Goal: Task Accomplishment & Management: Manage account settings

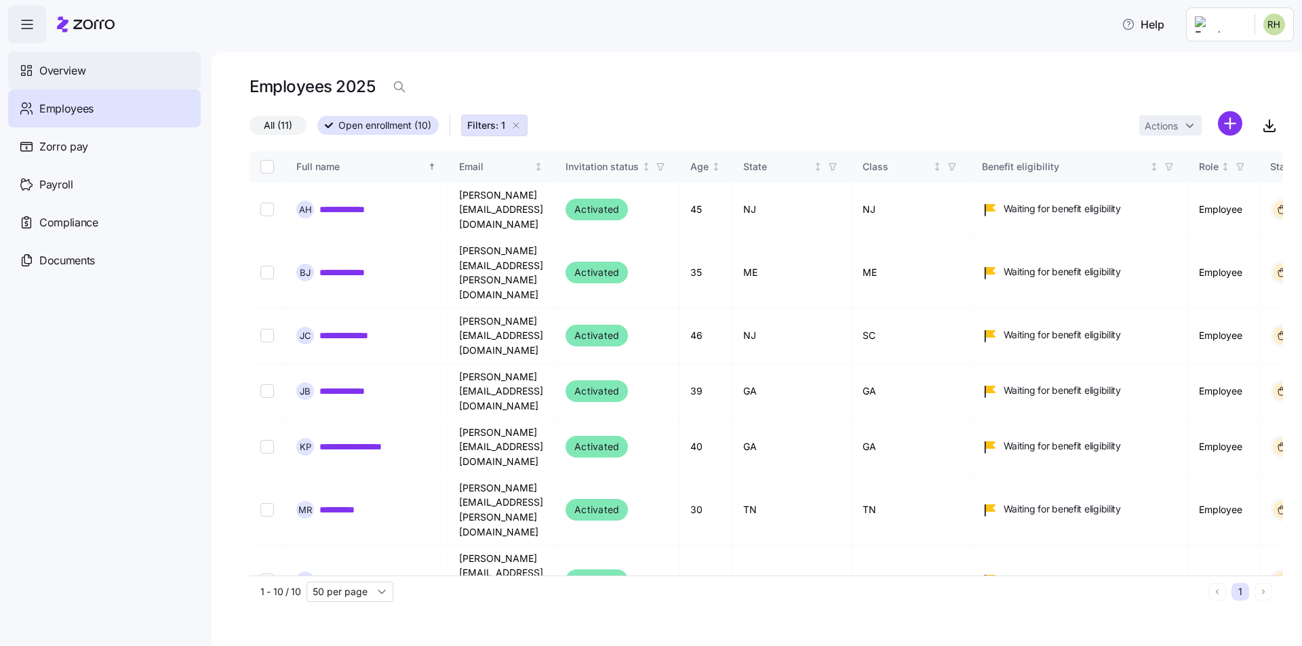
click at [71, 72] on span "Overview" at bounding box center [62, 70] width 46 height 17
click at [1269, 26] on html "**********" at bounding box center [651, 371] width 1302 height 743
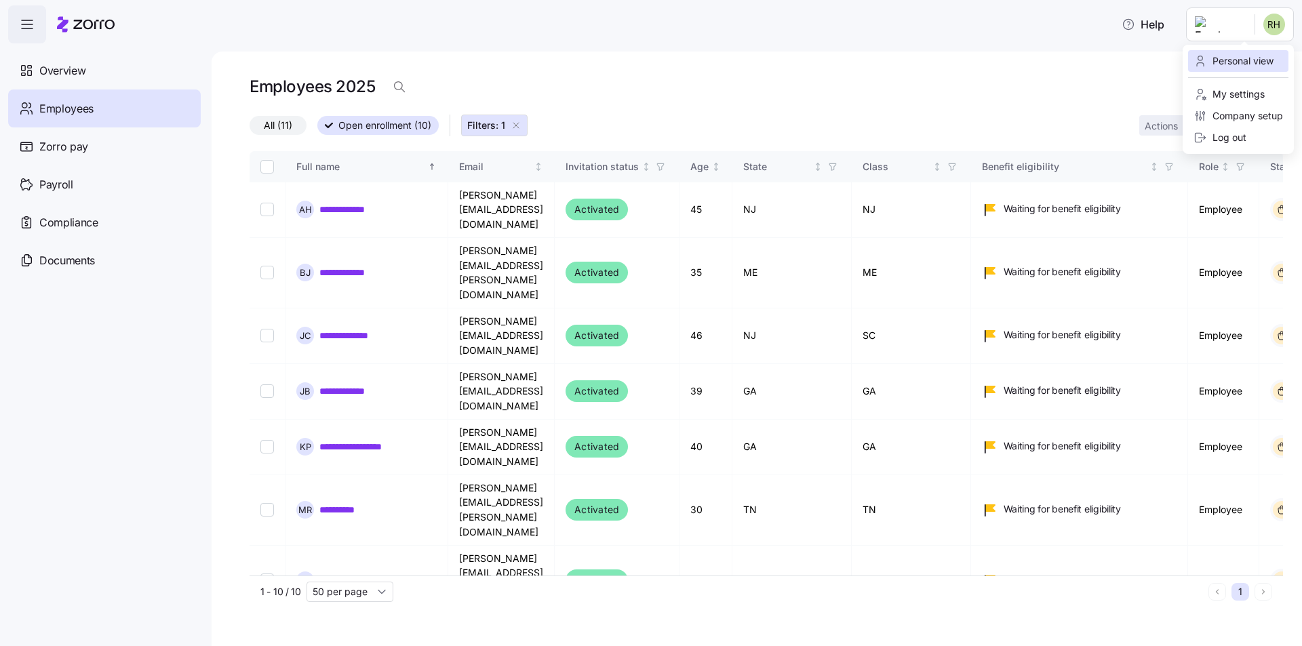
click at [1244, 66] on div "Personal view" at bounding box center [1233, 61] width 80 height 15
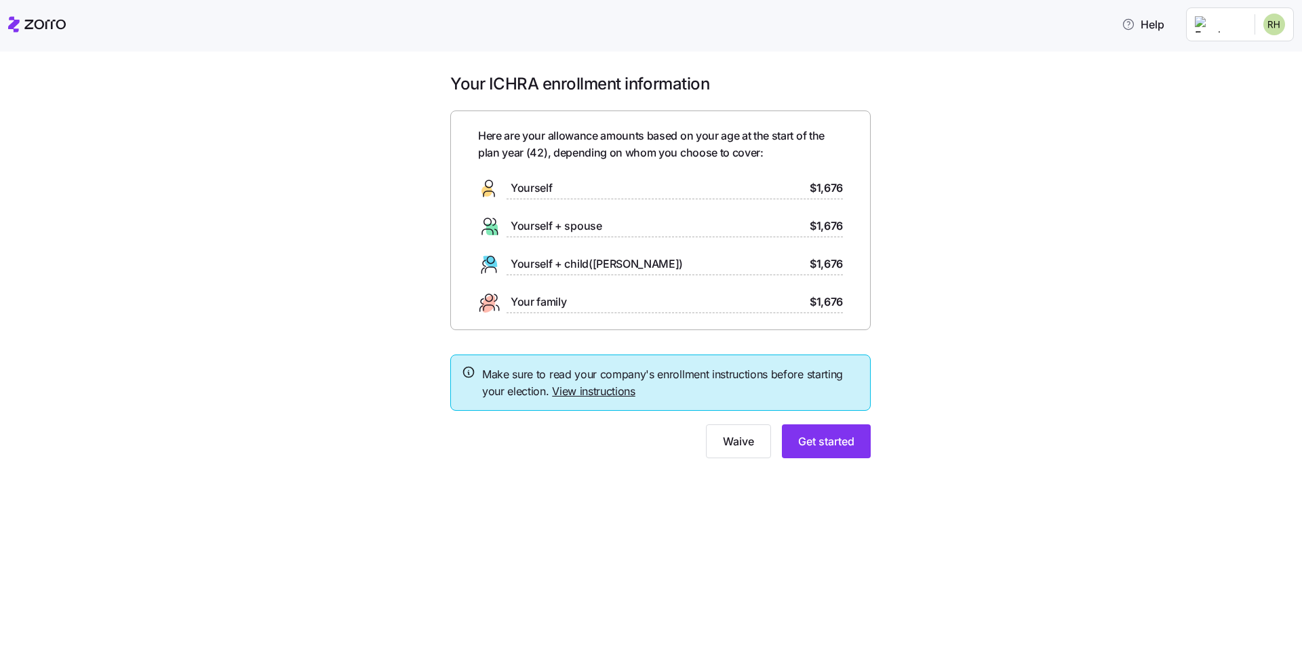
drag, startPoint x: 559, startPoint y: 184, endPoint x: 549, endPoint y: 186, distance: 10.3
click at [555, 186] on div "Yourself $1,676" at bounding box center [660, 189] width 365 height 22
click at [529, 184] on span "Yourself" at bounding box center [531, 188] width 41 height 17
click at [1276, 25] on html "Help Your ICHRA enrollment information Here are your allowance amounts based on…" at bounding box center [651, 371] width 1302 height 743
click at [1227, 111] on div "Company setup" at bounding box center [1238, 115] width 90 height 15
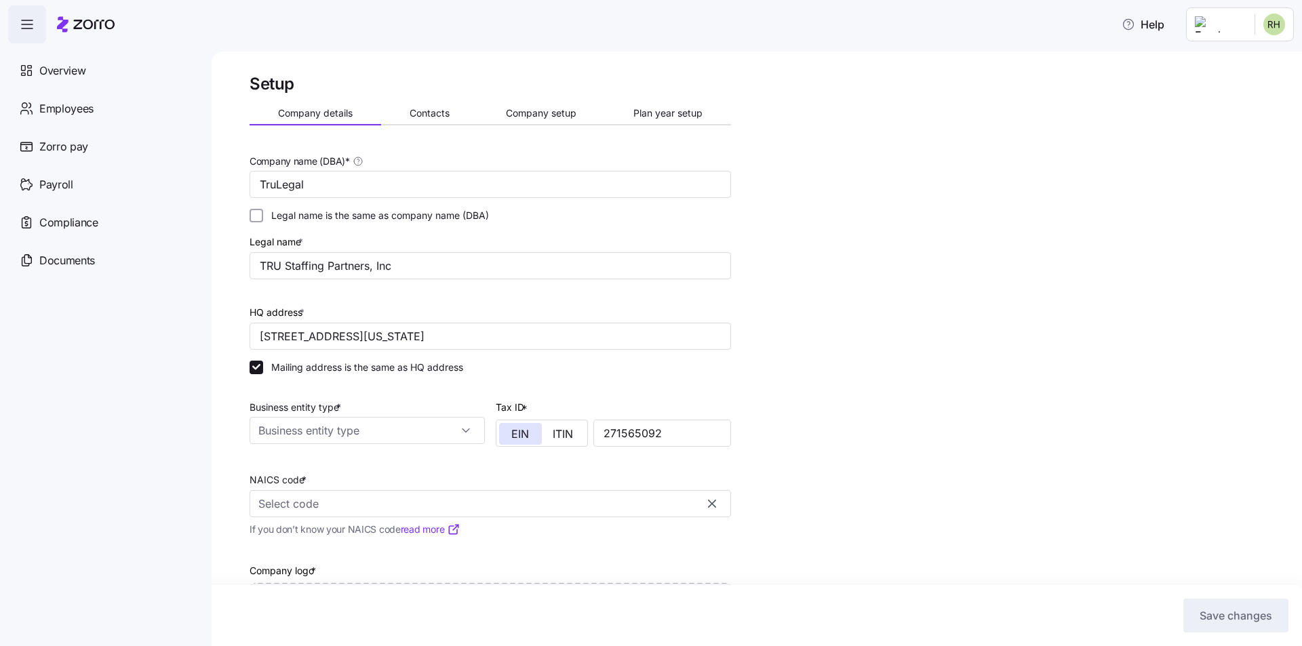
type input "TruLegal"
checkbox input "false"
type input "244 5th Ave suite 1214, New York, NY 10001, USA"
type input "271565092"
type input "S corporation"
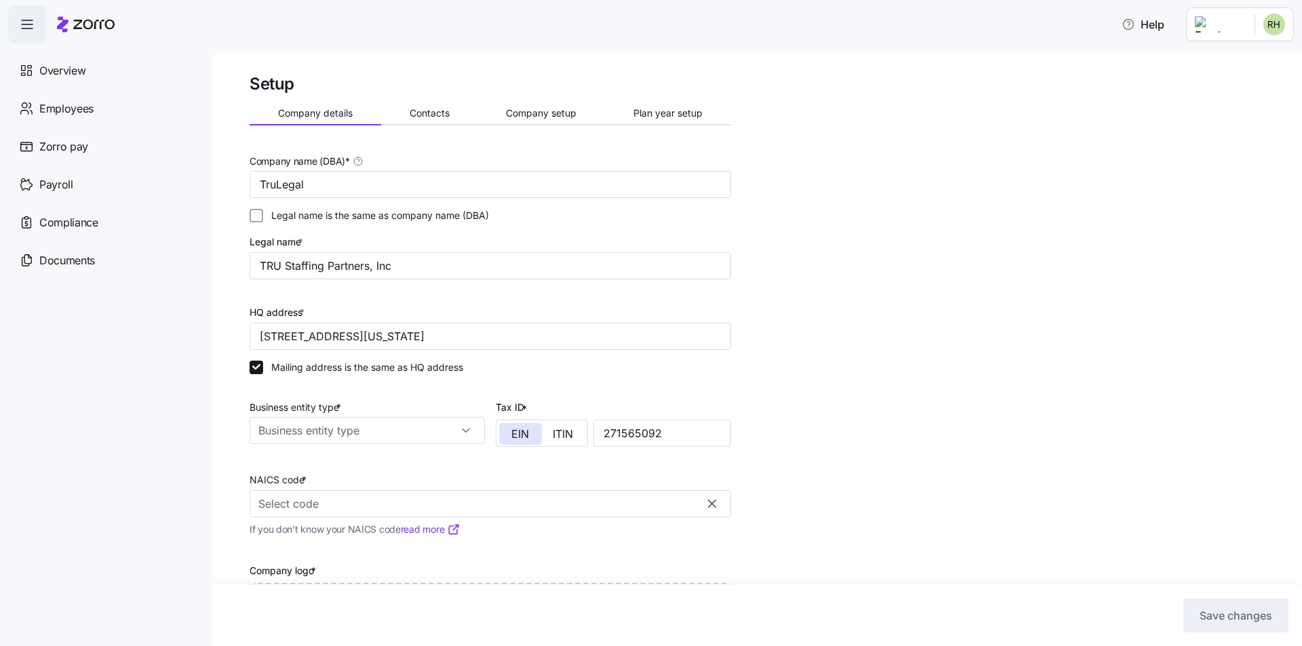
type input "561320 - Temporary Help Services"
click at [558, 117] on span "Company setup" at bounding box center [541, 112] width 71 height 9
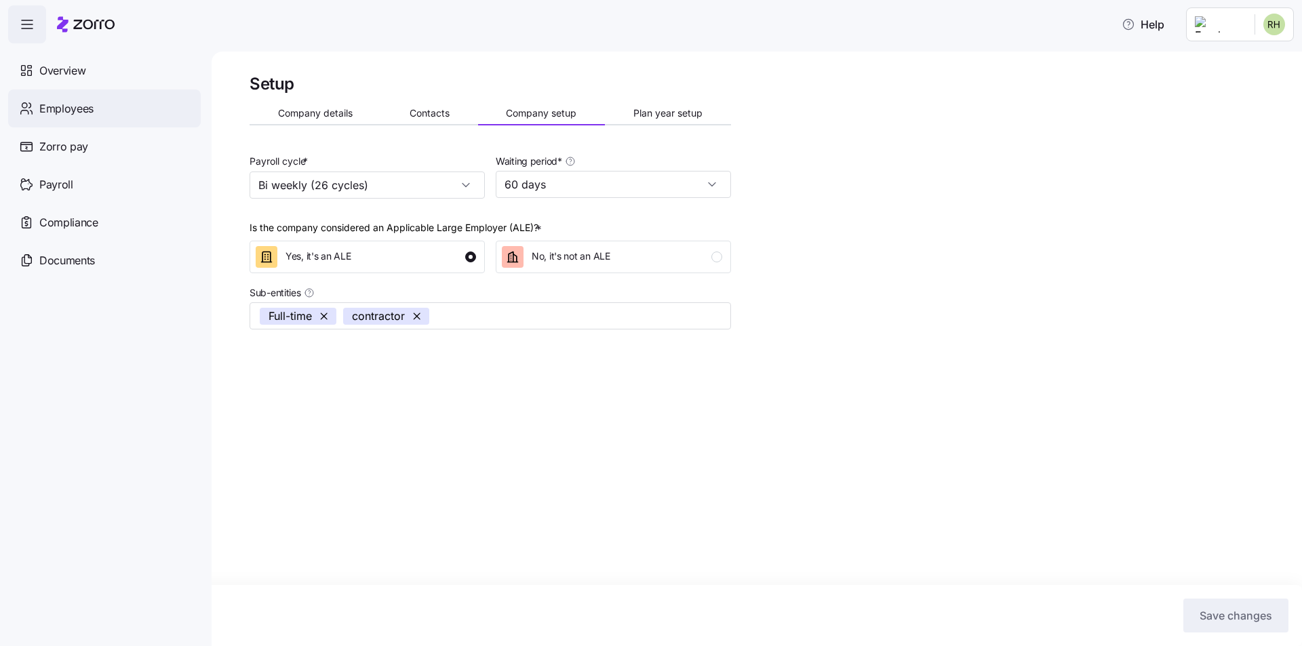
click at [70, 111] on span "Employees" at bounding box center [66, 108] width 54 height 17
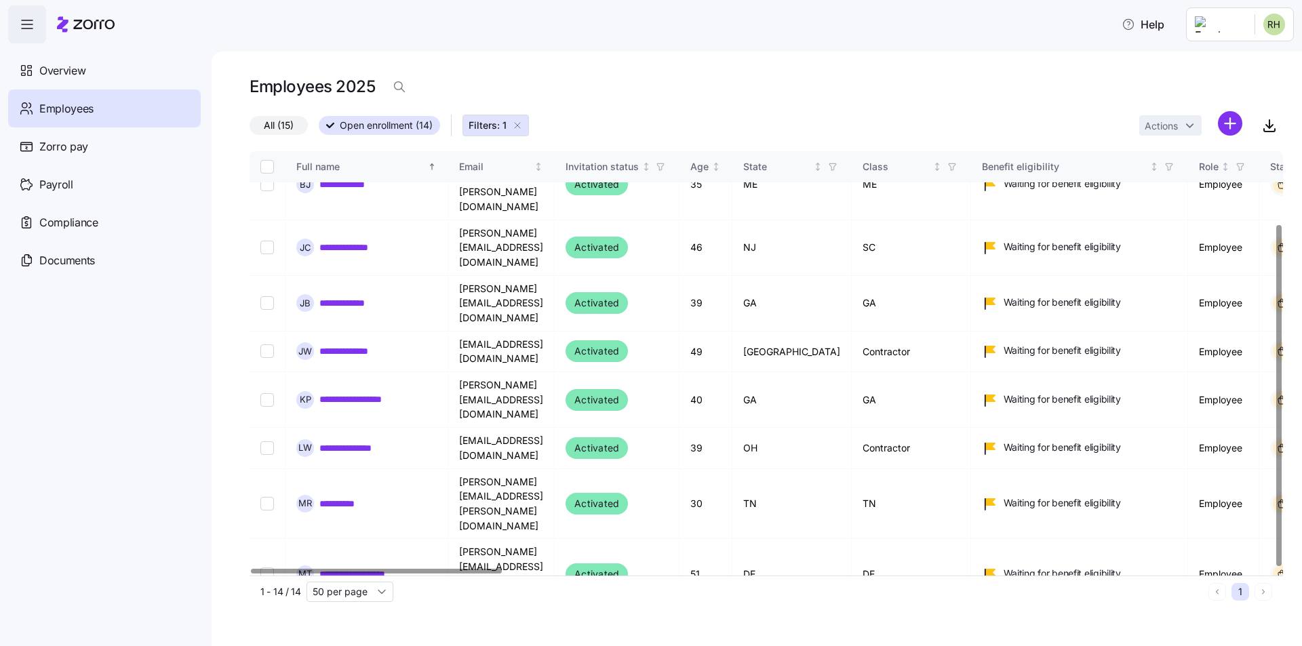
scroll to position [90, 0]
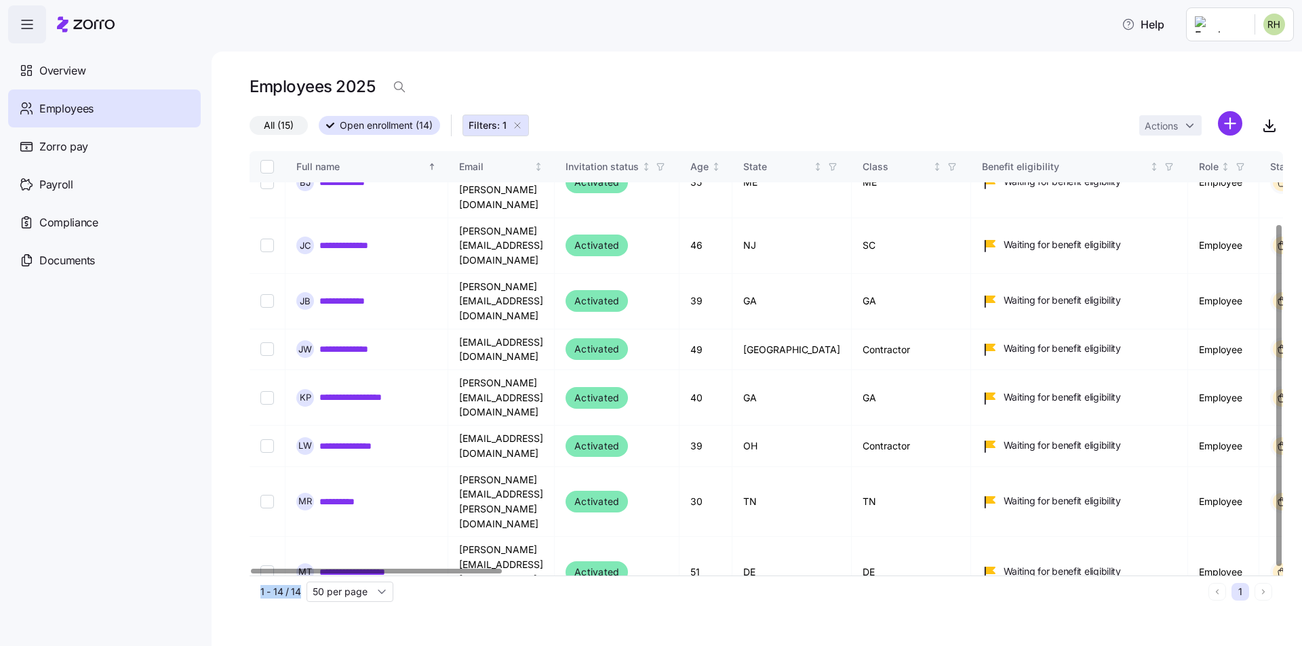
drag, startPoint x: 342, startPoint y: 568, endPoint x: 669, endPoint y: 599, distance: 328.3
click at [669, 599] on div "**********" at bounding box center [766, 379] width 1033 height 456
click at [669, 599] on div "1 - 14 / 14 50 per page" at bounding box center [731, 592] width 943 height 20
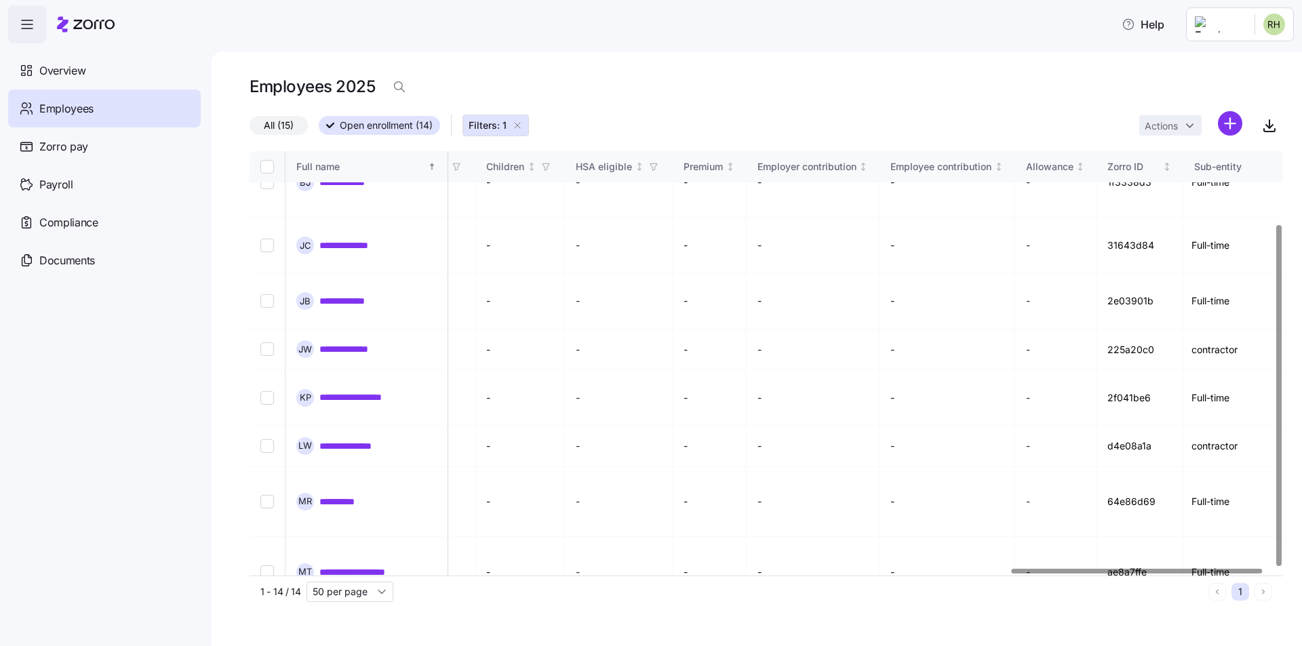
scroll to position [90, 3182]
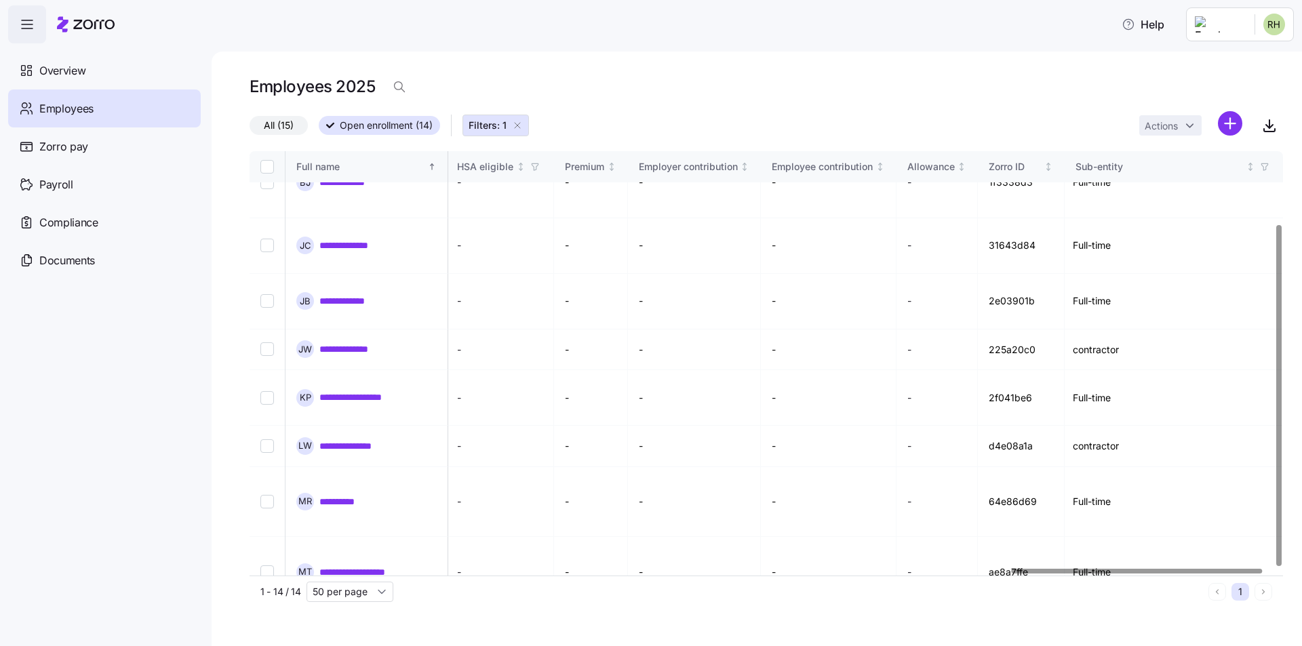
click at [1263, 569] on div at bounding box center [1137, 571] width 251 height 5
click at [1263, 166] on icon "button" at bounding box center [1264, 166] width 9 height 9
click at [1067, 316] on icon at bounding box center [1062, 315] width 16 height 16
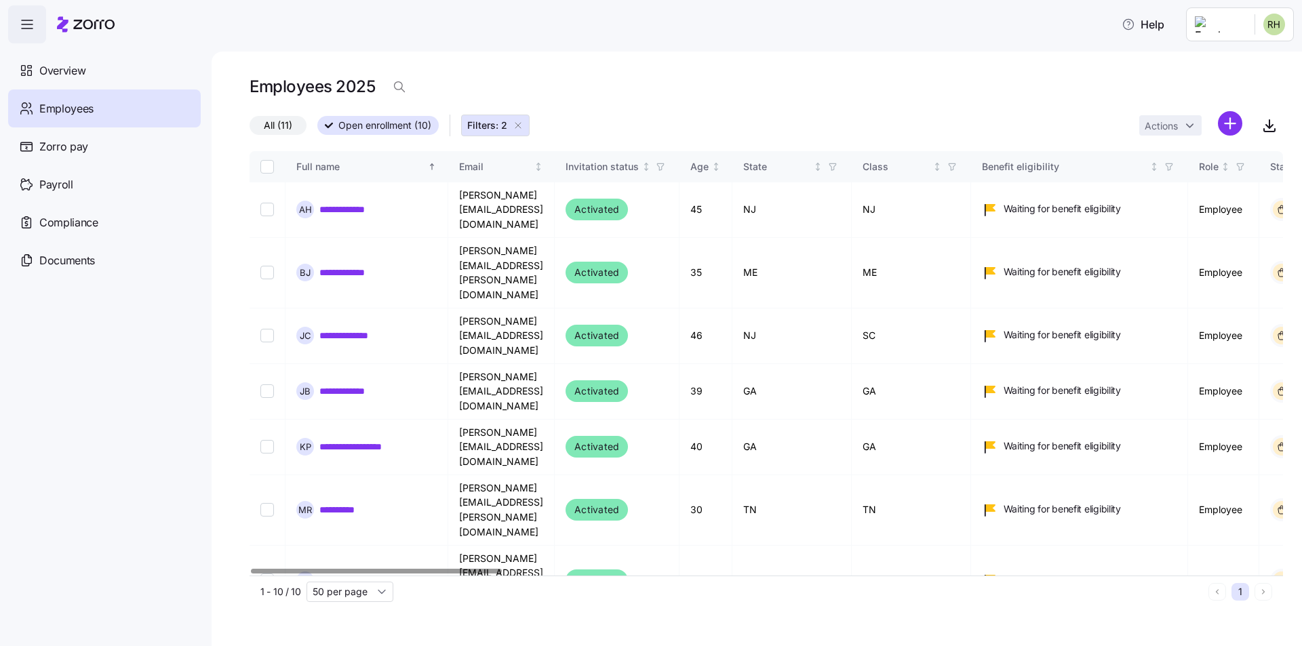
click at [284, 574] on div at bounding box center [376, 571] width 251 height 5
click at [340, 592] on input "50 per page" at bounding box center [350, 592] width 87 height 20
click at [654, 576] on div "1 - 10 / 10 50 per page 1" at bounding box center [766, 592] width 1033 height 32
click at [251, 569] on div at bounding box center [376, 571] width 251 height 5
click at [66, 81] on div "Overview" at bounding box center [104, 71] width 193 height 38
